Goal: Check status: Check status

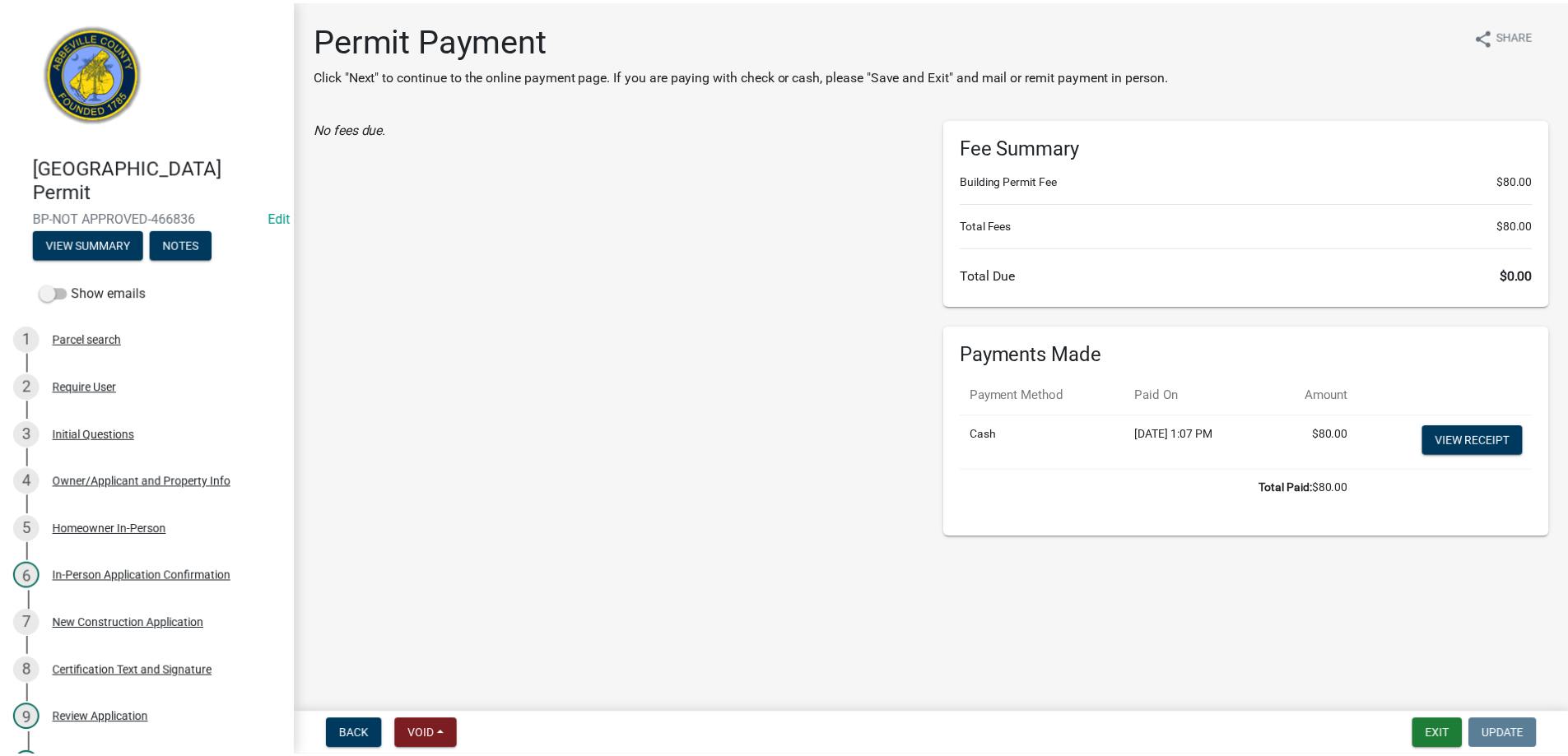
scroll to position [329, 0]
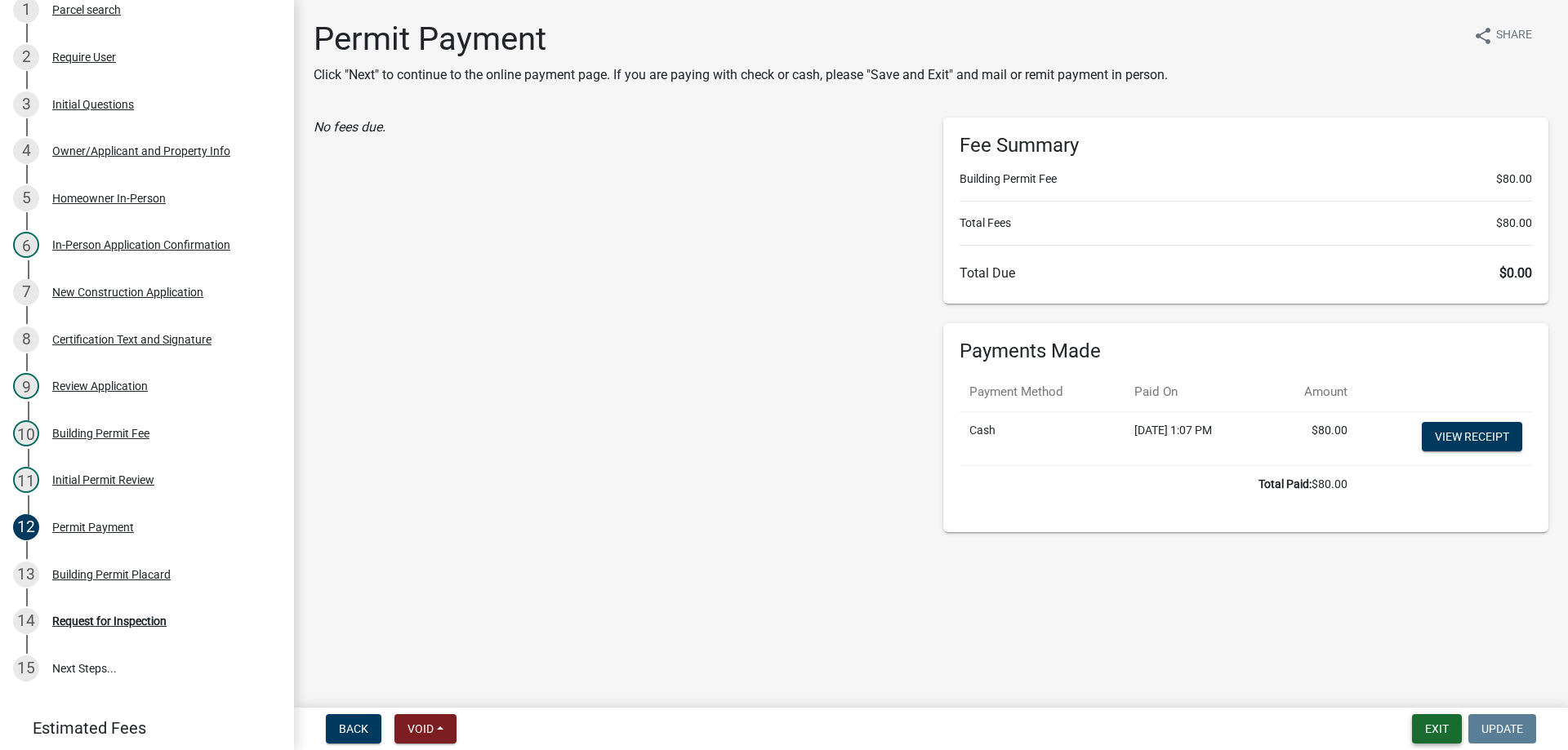
click at [1441, 725] on button "Exit" at bounding box center [1436, 728] width 50 height 29
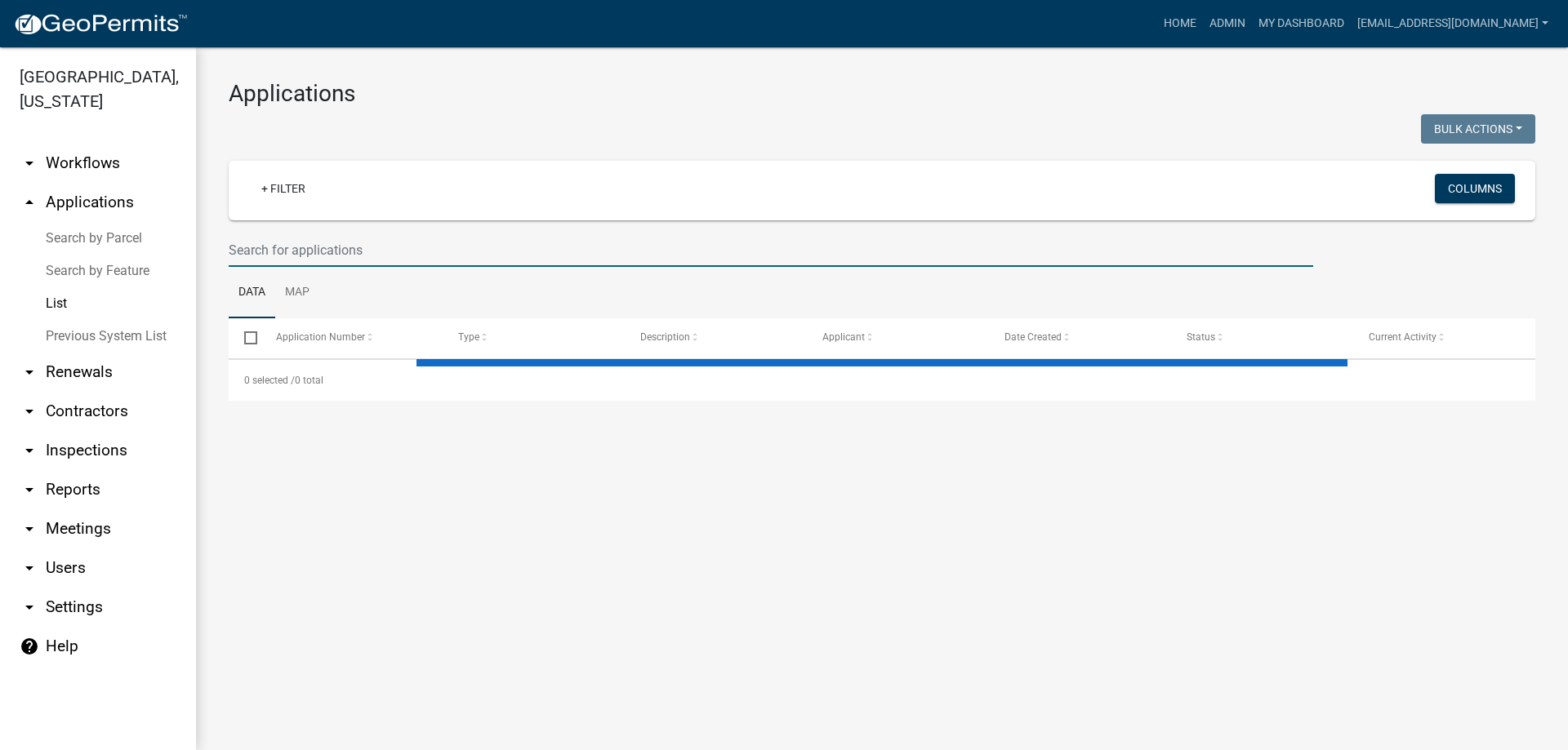
click at [240, 240] on input "text" at bounding box center [770, 251] width 1084 height 34
select select "3: 100"
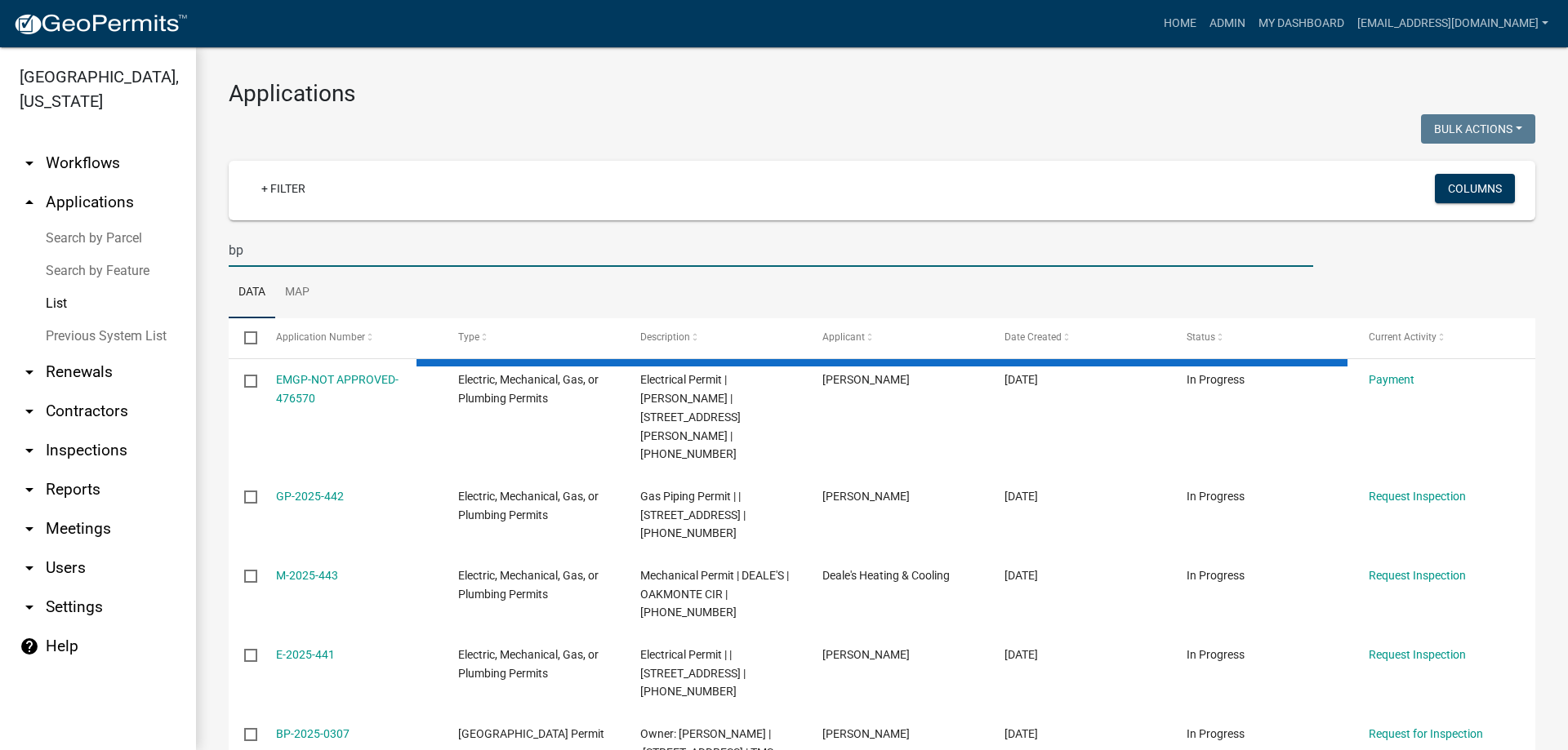
type input "b"
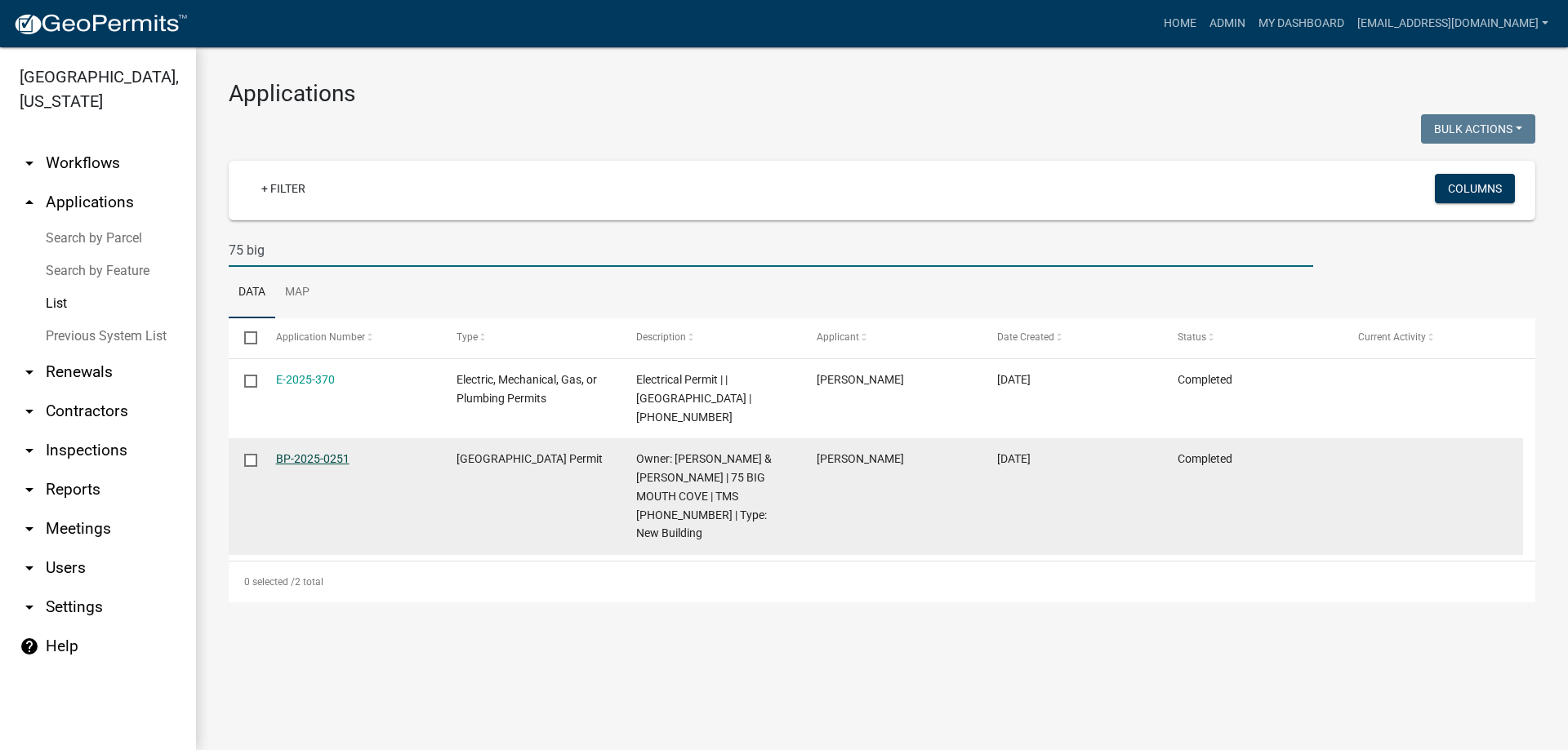
type input "75 big"
click at [304, 463] on link "BP-2025-0251" at bounding box center [312, 459] width 74 height 13
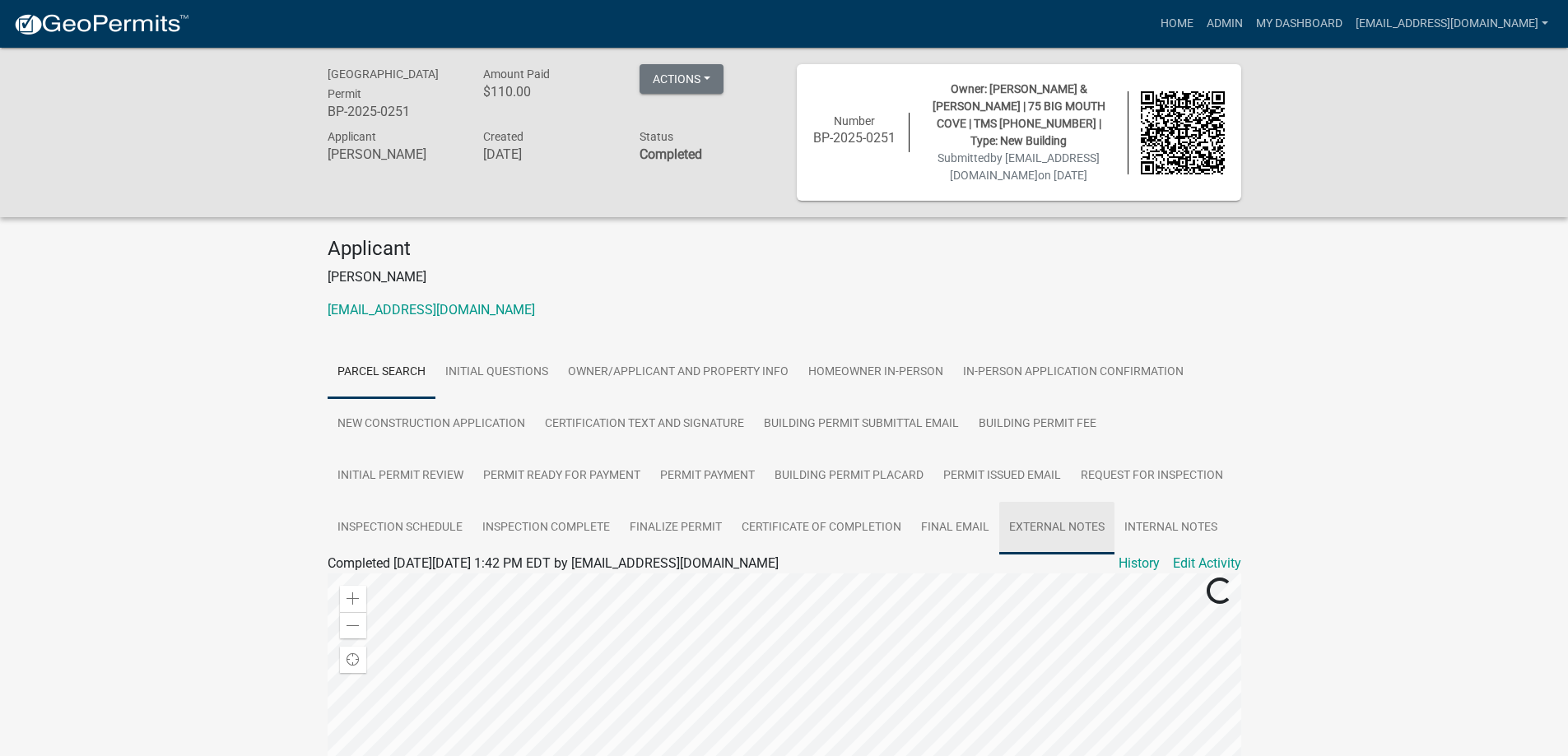
click at [1038, 529] on link "External Notes" at bounding box center [1057, 528] width 115 height 53
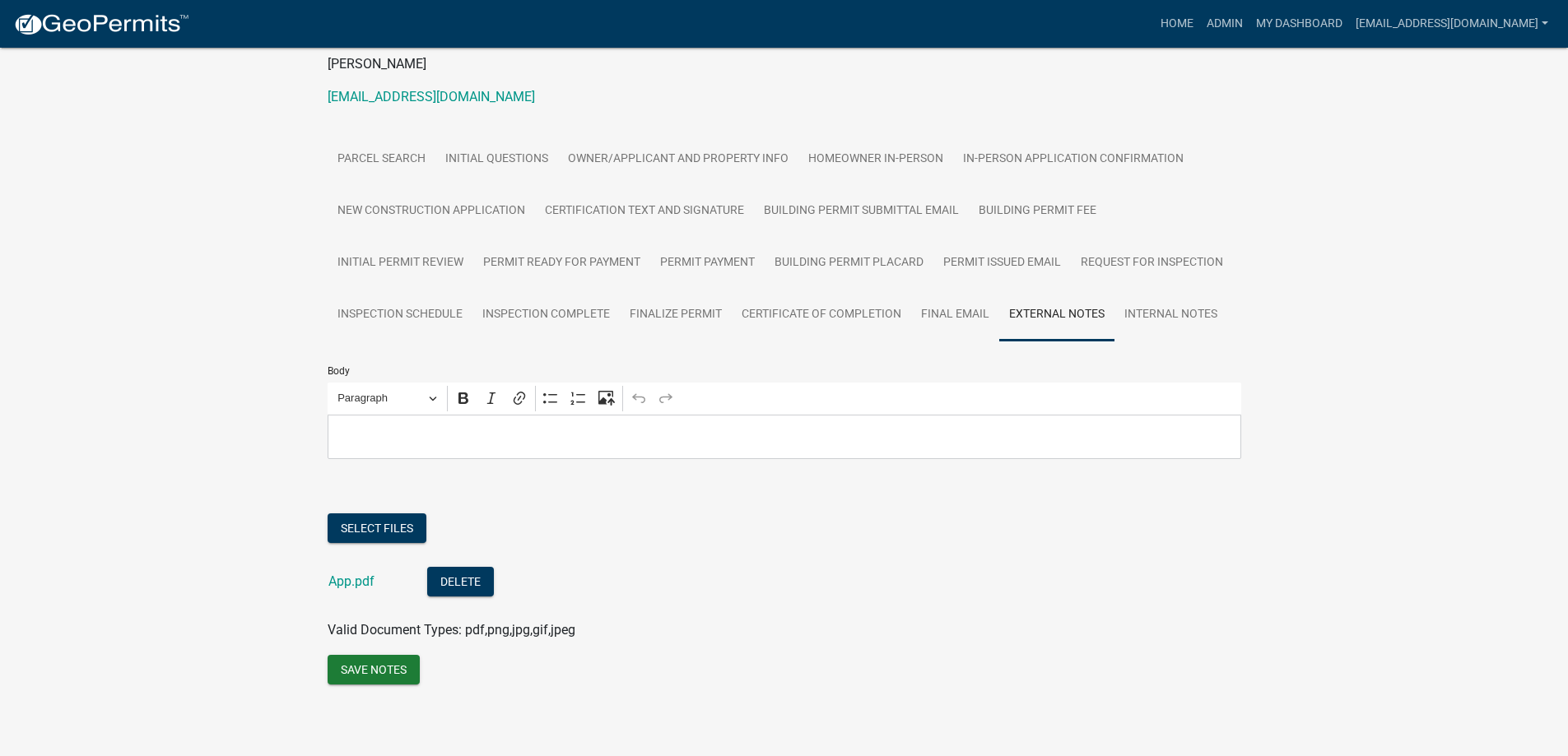
scroll to position [216, 0]
click at [345, 585] on link "App.pdf" at bounding box center [351, 580] width 46 height 16
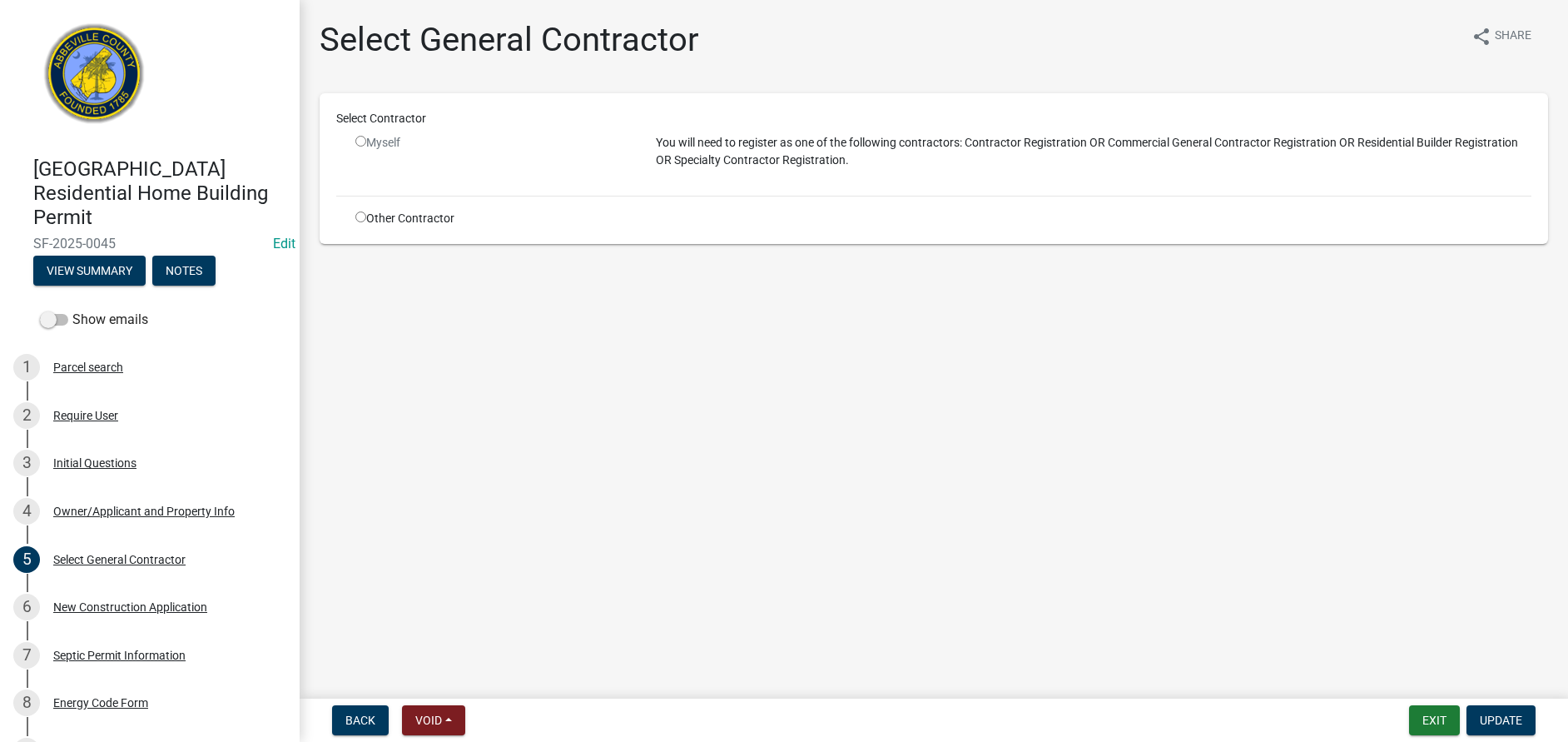
scroll to position [83, 0]
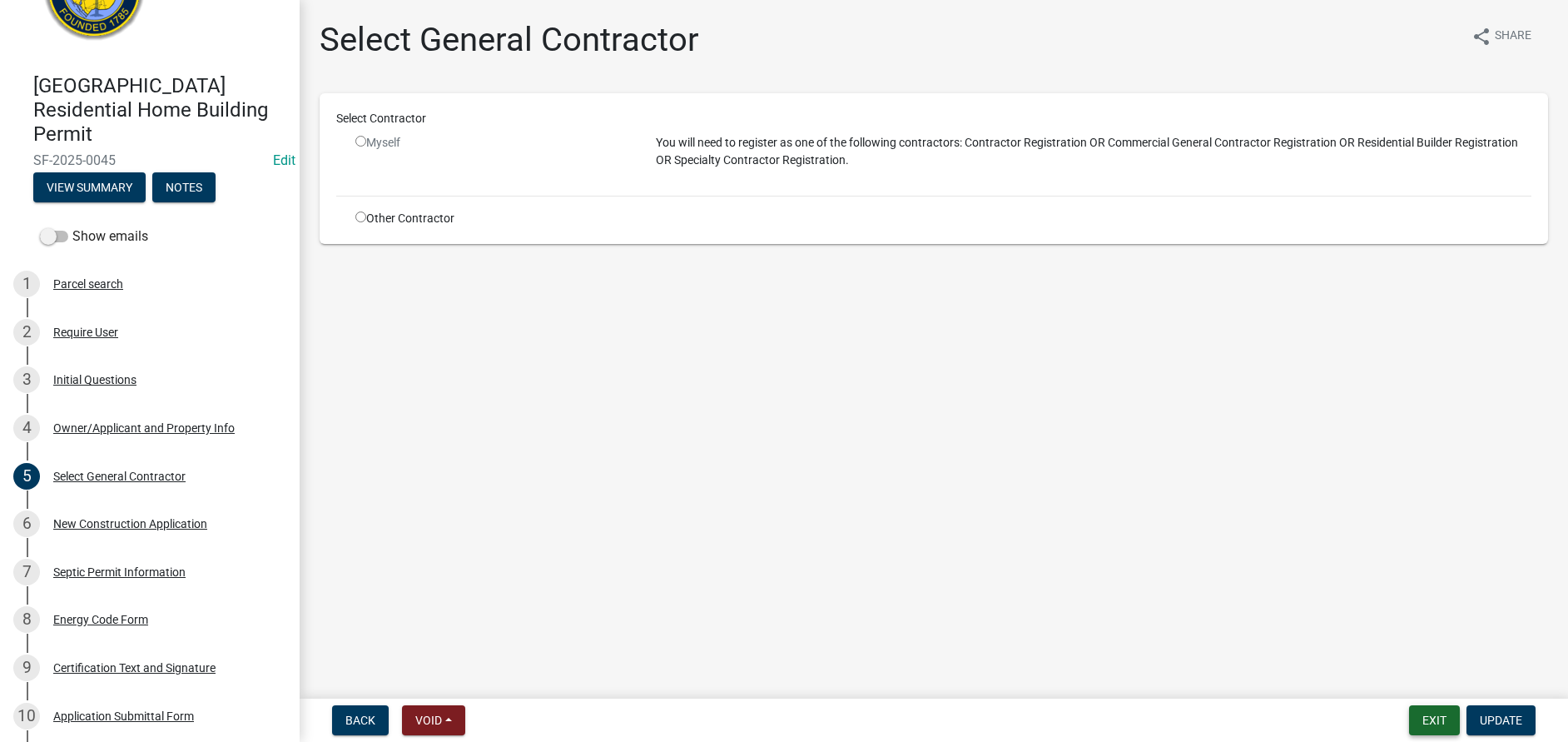
click at [1434, 721] on button "Exit" at bounding box center [1434, 719] width 51 height 30
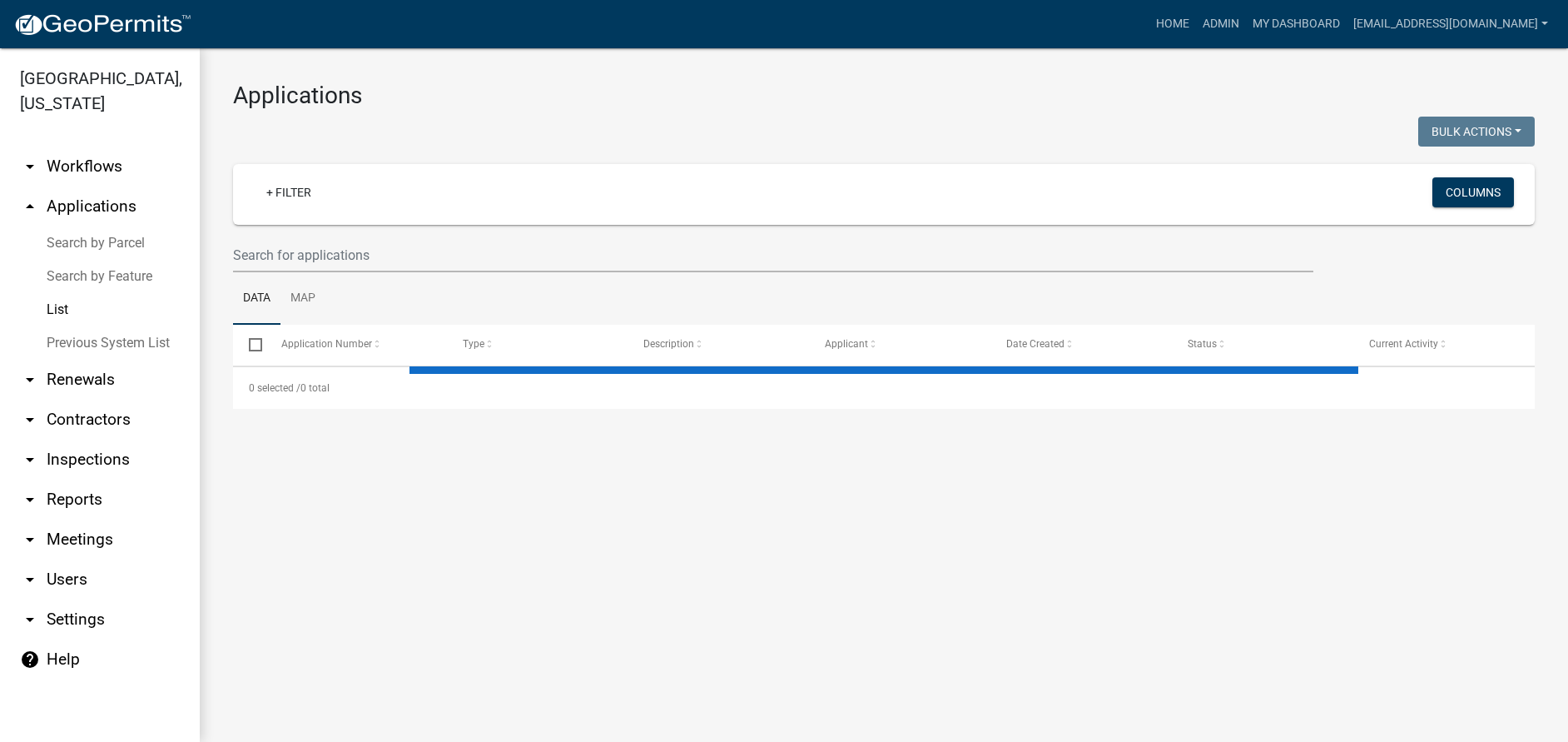
select select "3: 100"
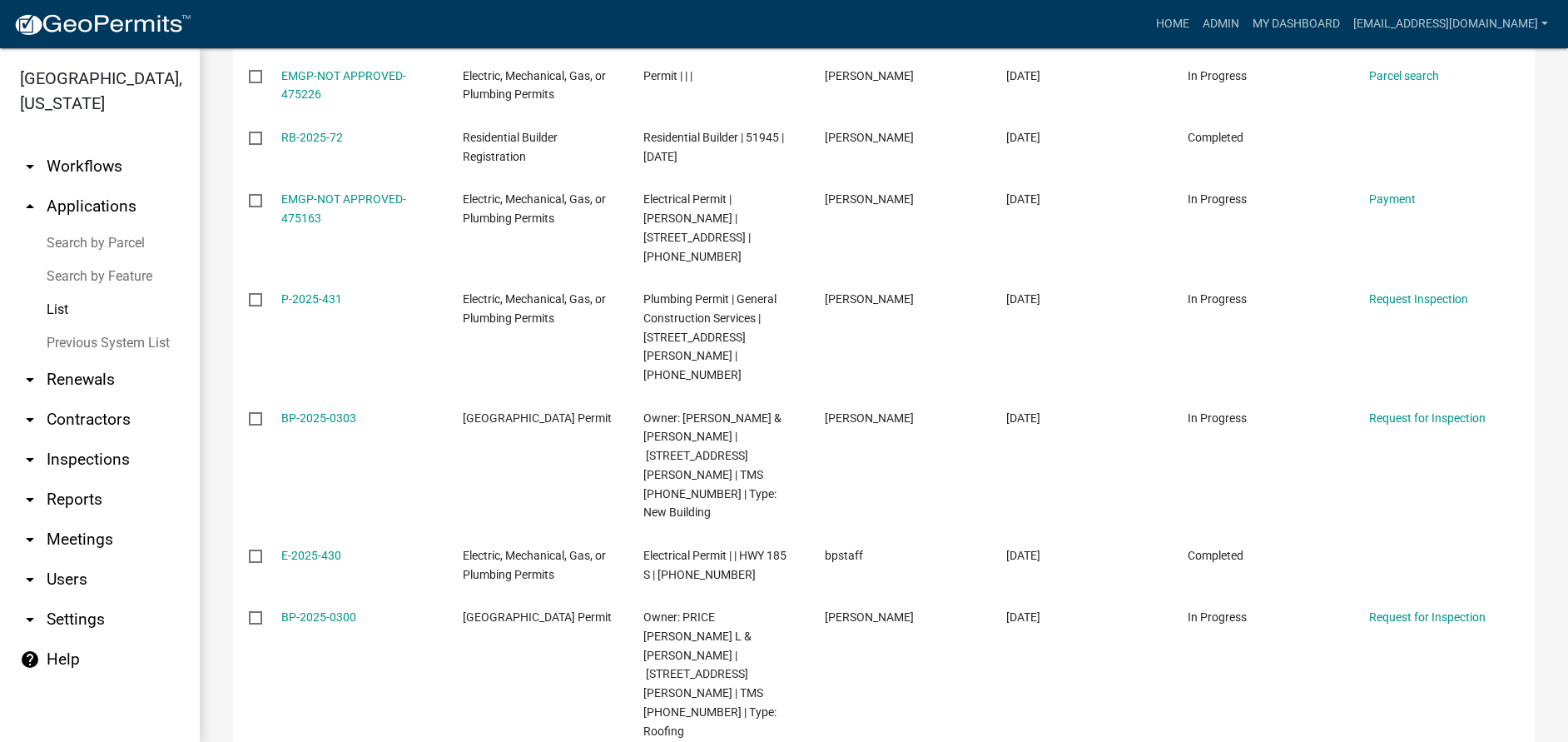
scroll to position [3662, 0]
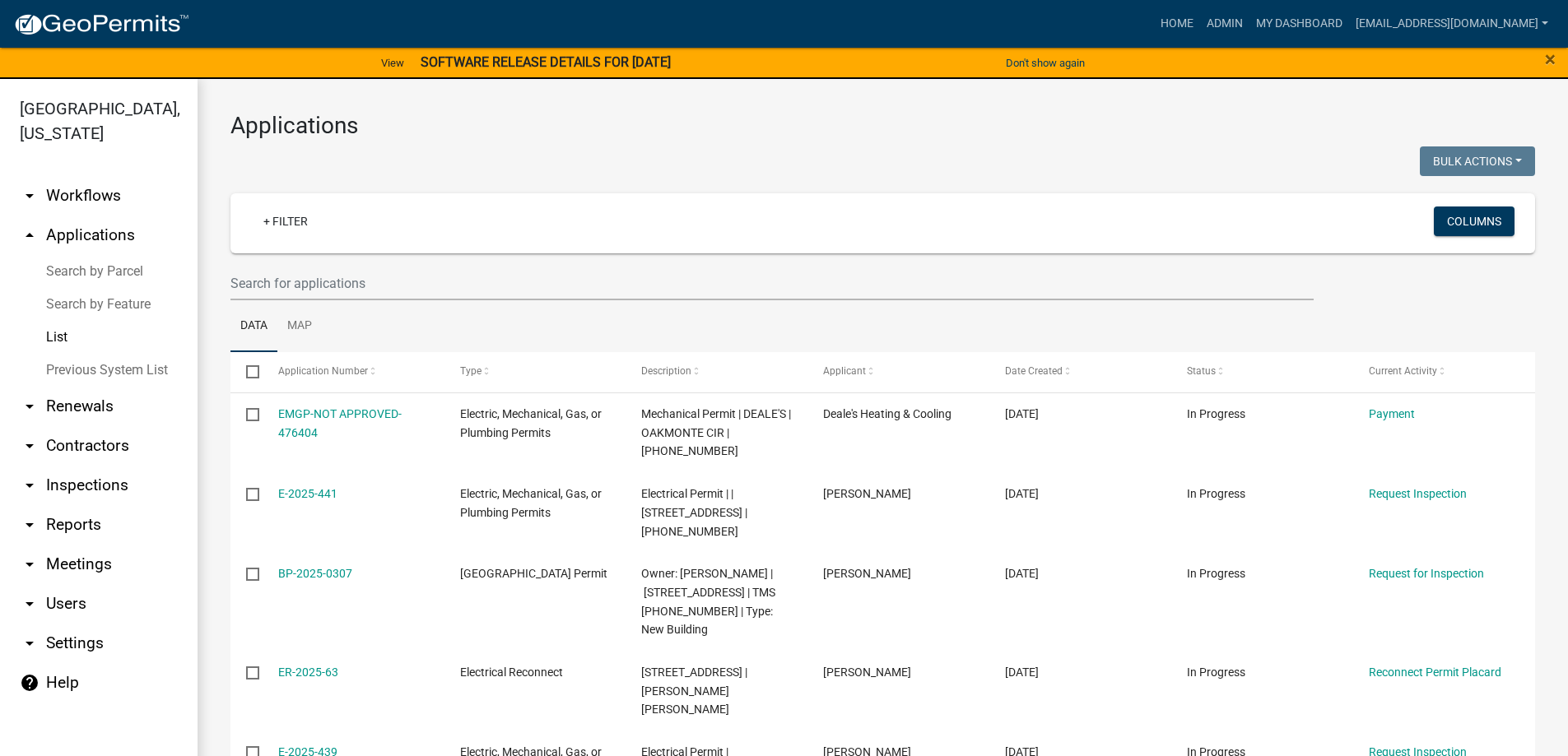
select select "3: 100"
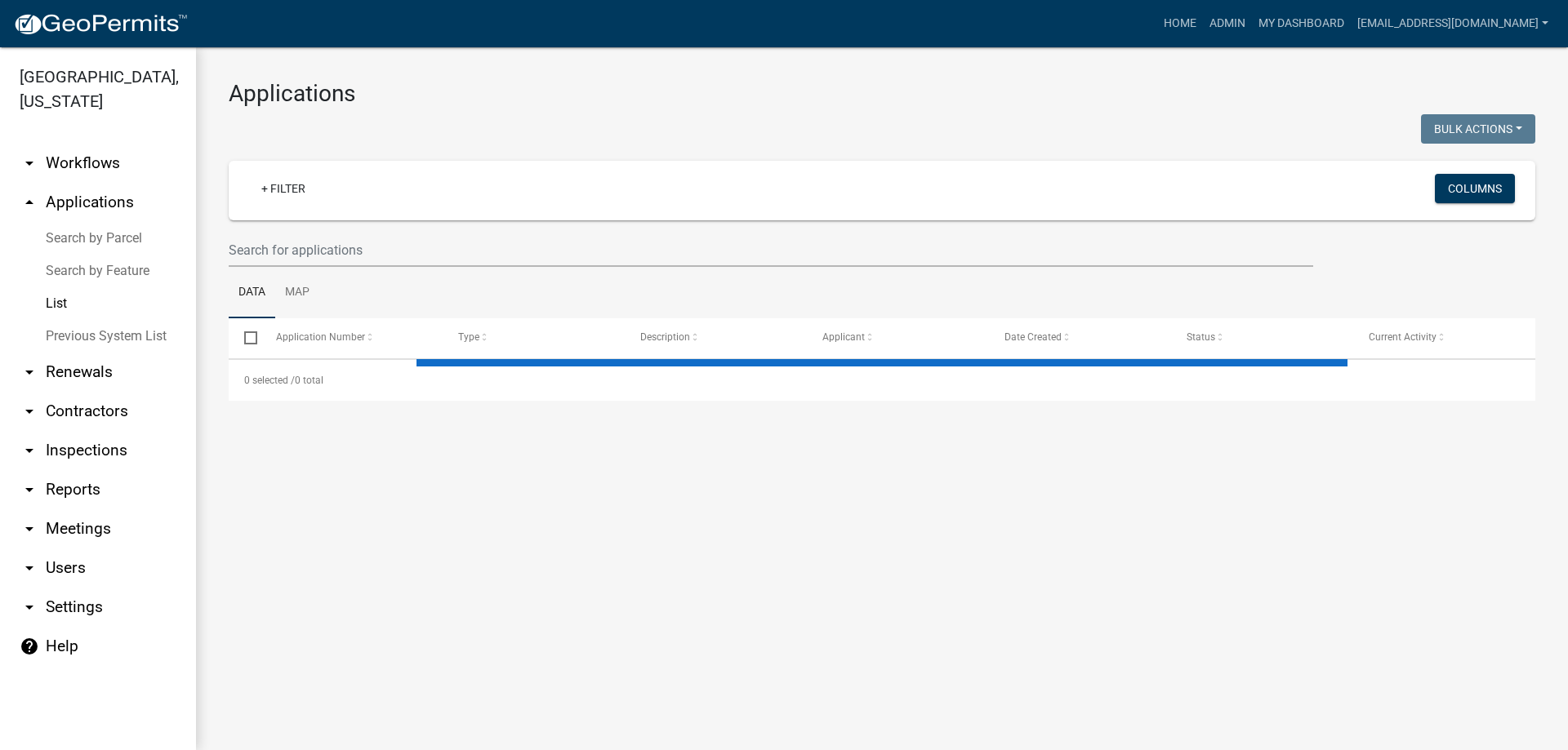
select select "3: 100"
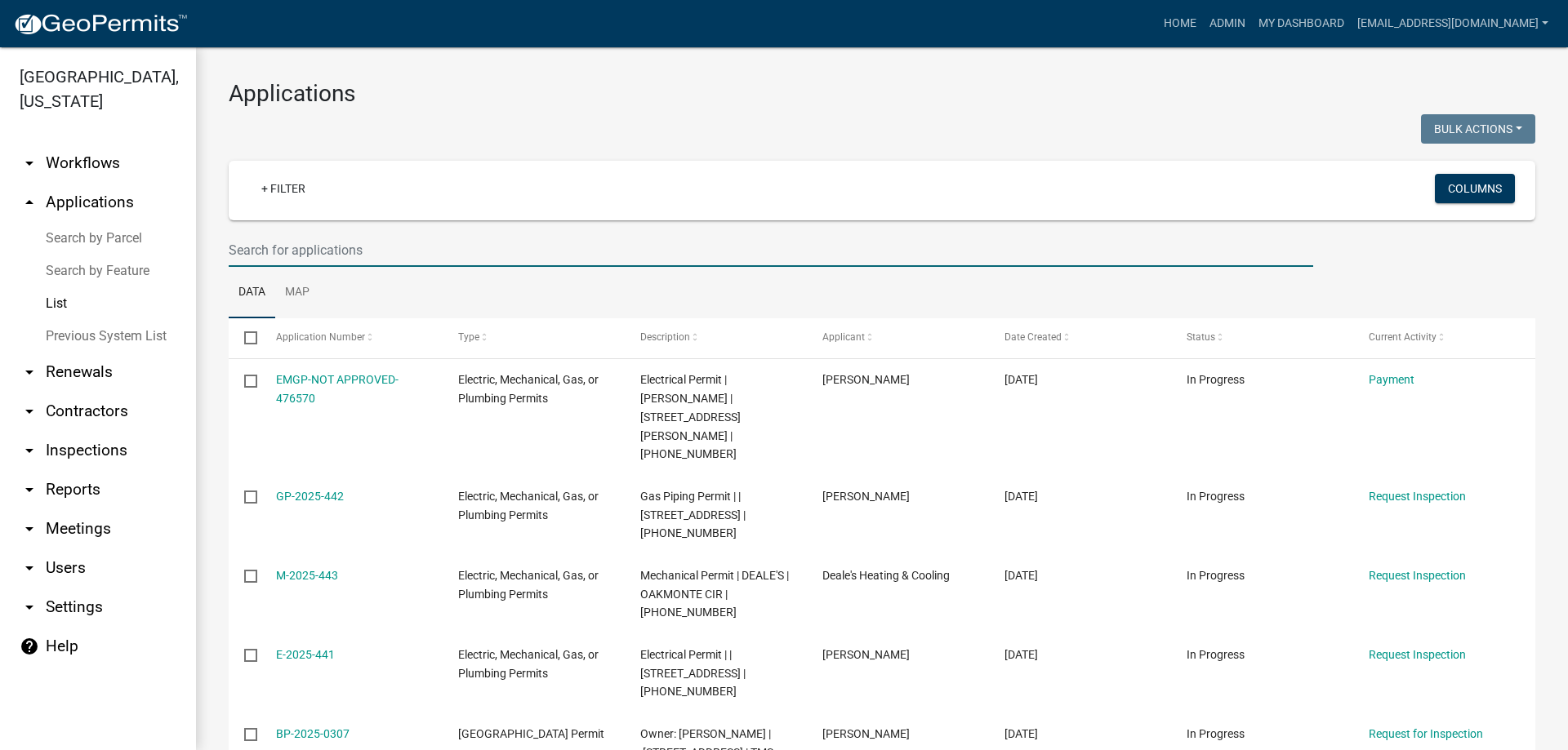
click at [515, 238] on input "text" at bounding box center [770, 251] width 1084 height 34
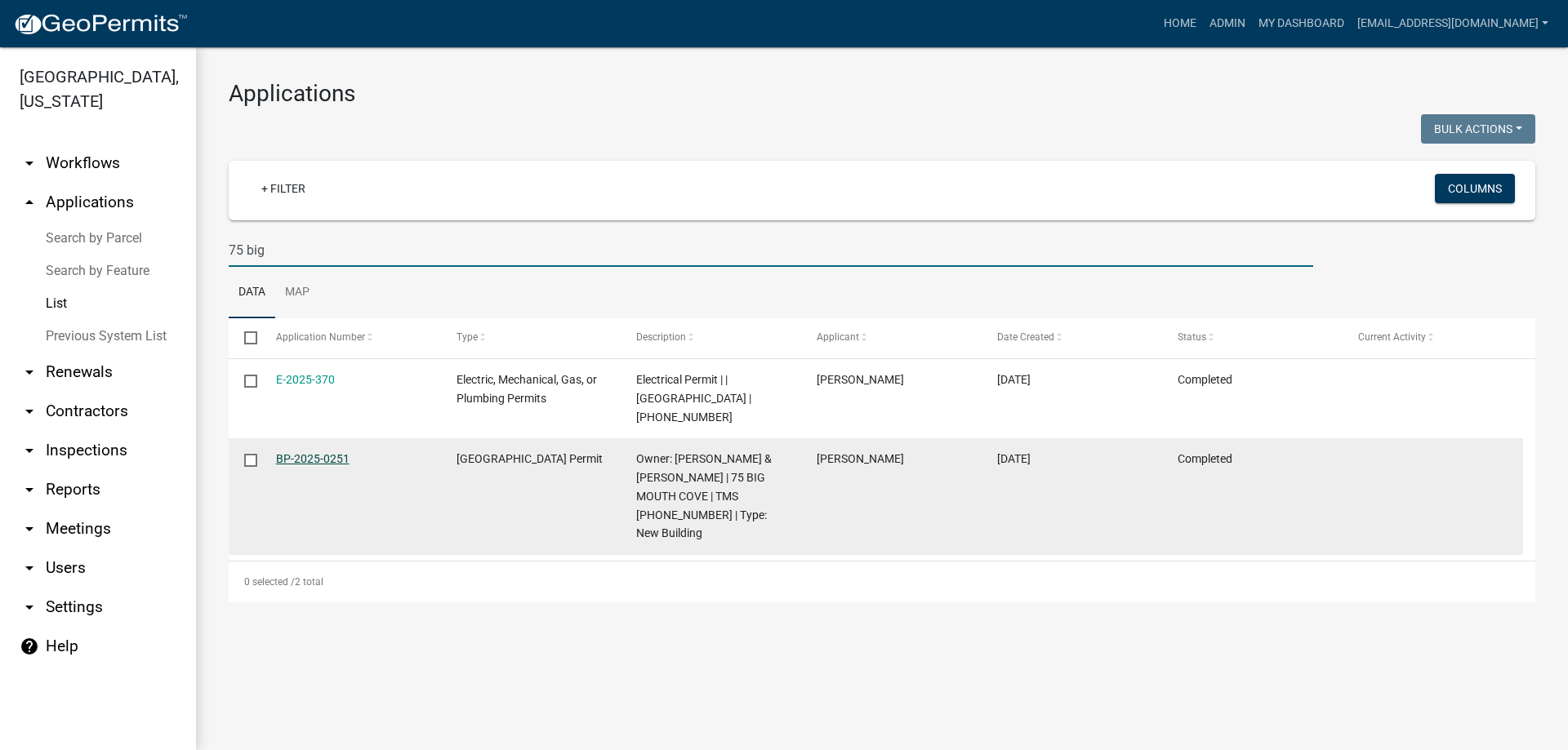
type input "75 big"
click at [306, 457] on link "BP-2025-0251" at bounding box center [312, 459] width 74 height 13
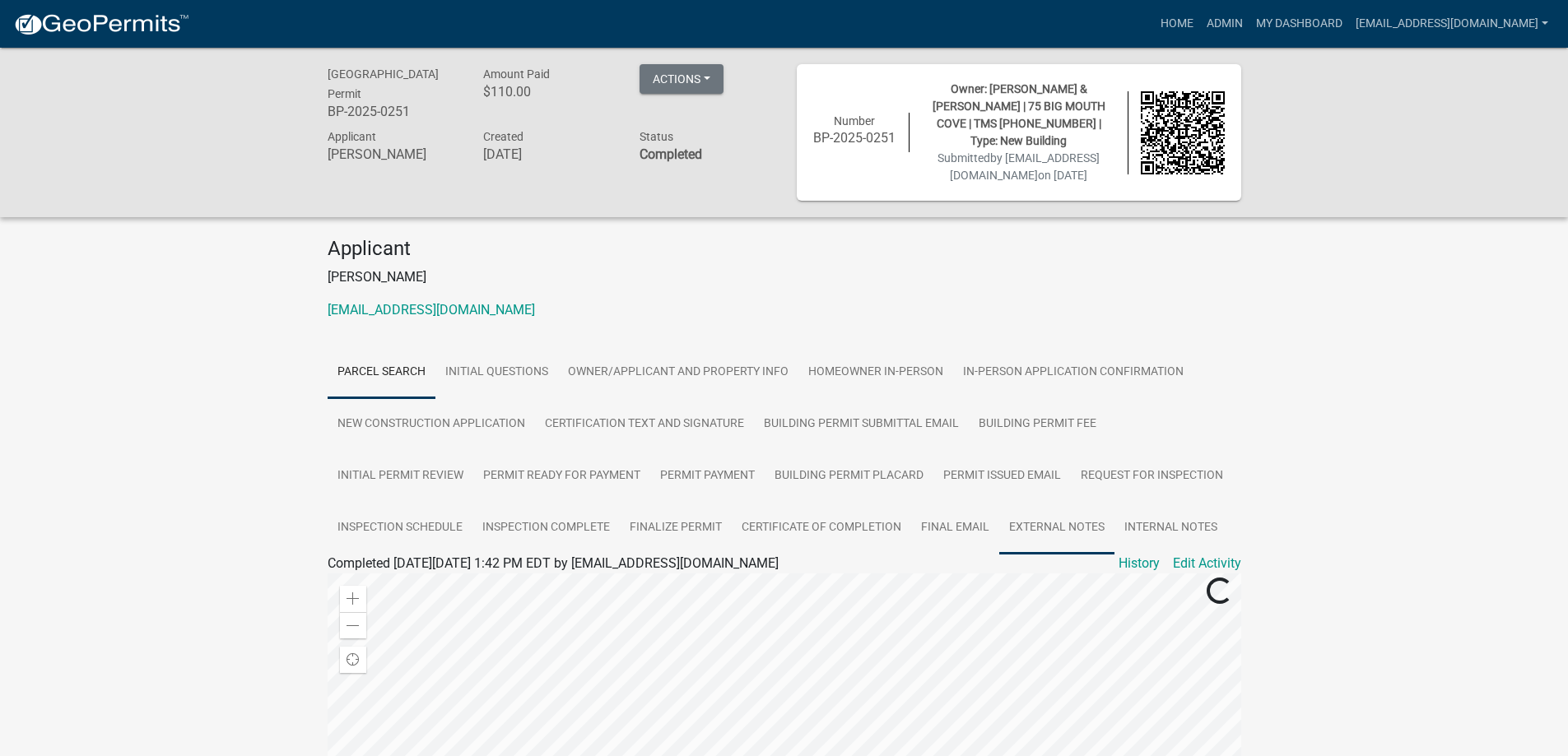
click at [1066, 532] on link "External Notes" at bounding box center [1057, 528] width 115 height 53
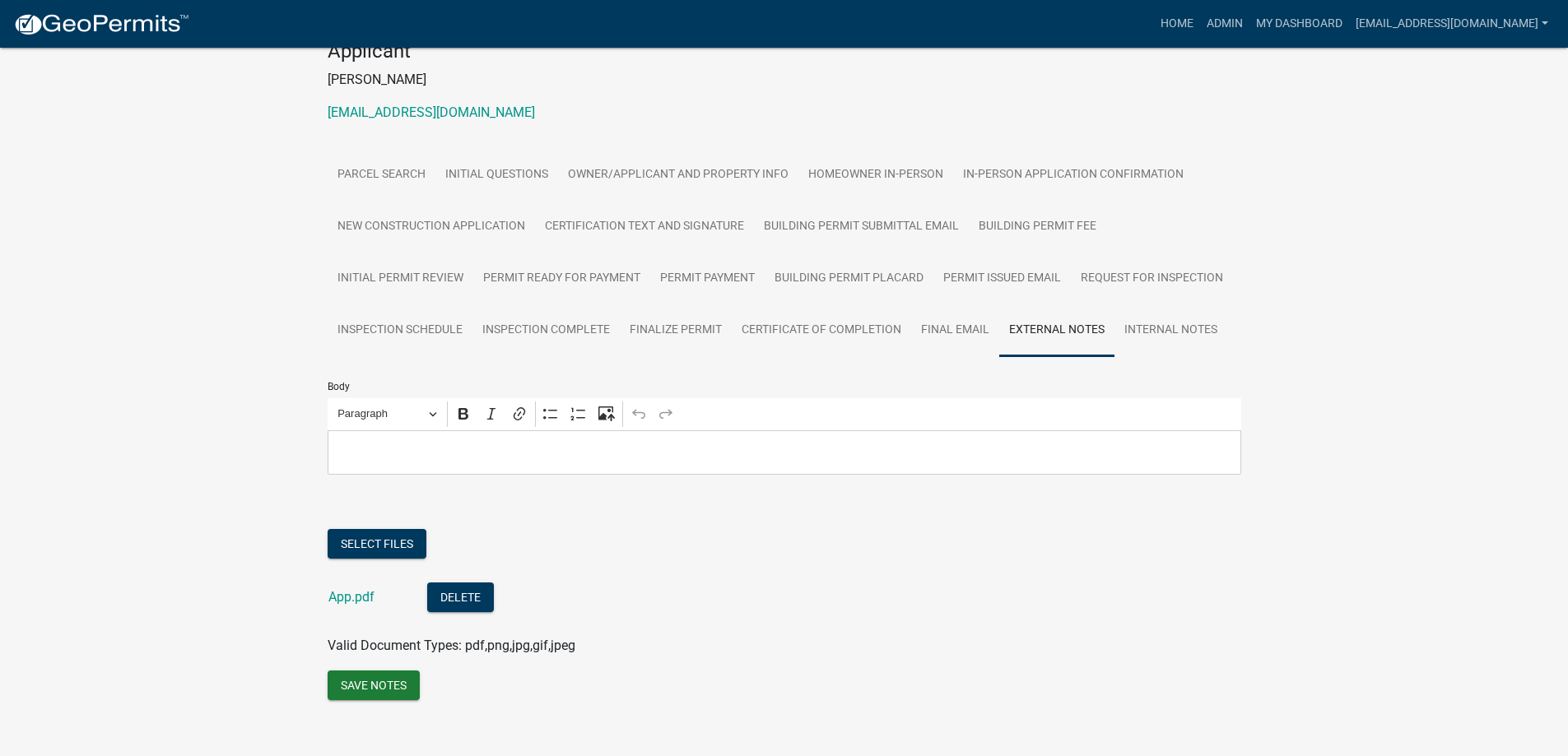
scroll to position [216, 0]
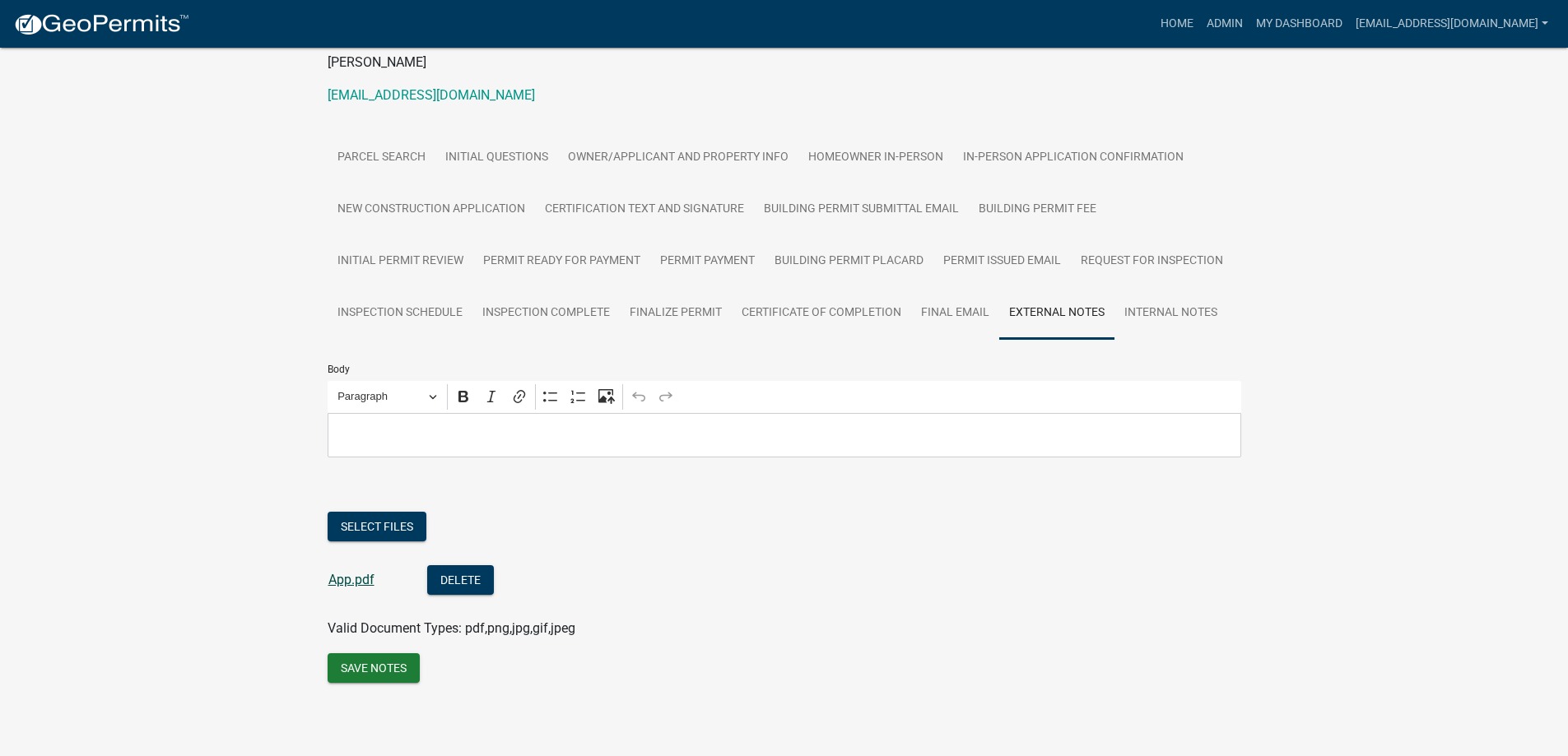
click at [332, 581] on link "App.pdf" at bounding box center [351, 580] width 46 height 16
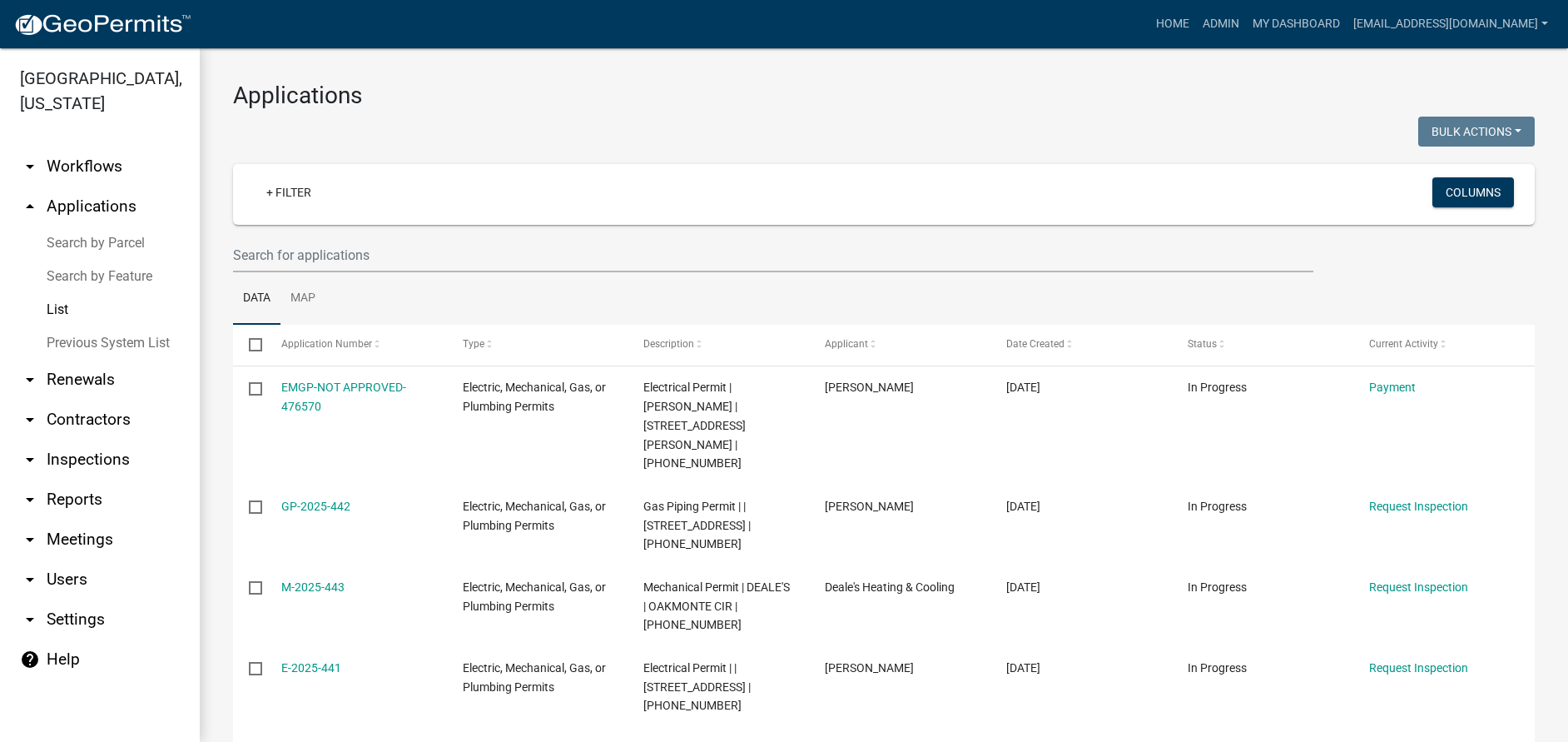
select select "3: 100"
